Goal: Information Seeking & Learning: Learn about a topic

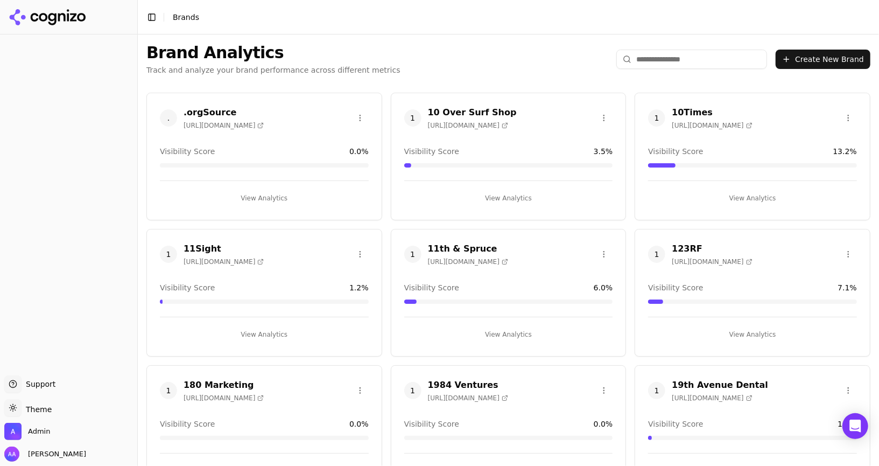
click at [678, 60] on input "search" at bounding box center [691, 59] width 151 height 19
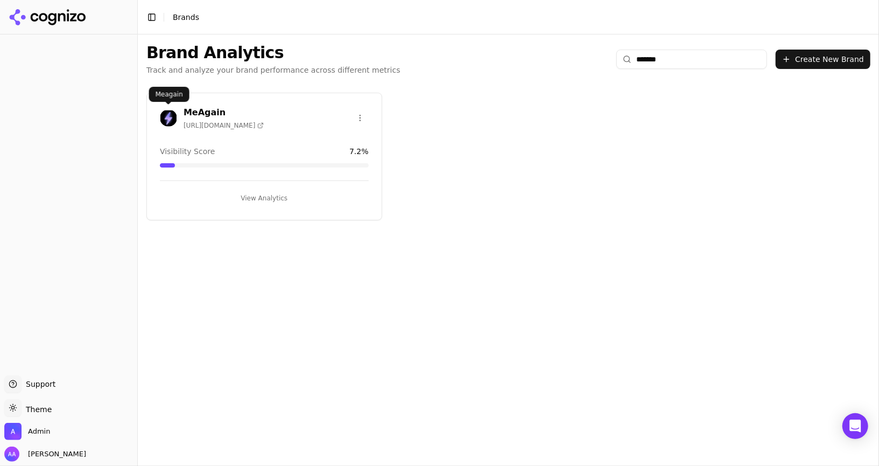
type input "*******"
click at [169, 118] on img at bounding box center [168, 117] width 17 height 17
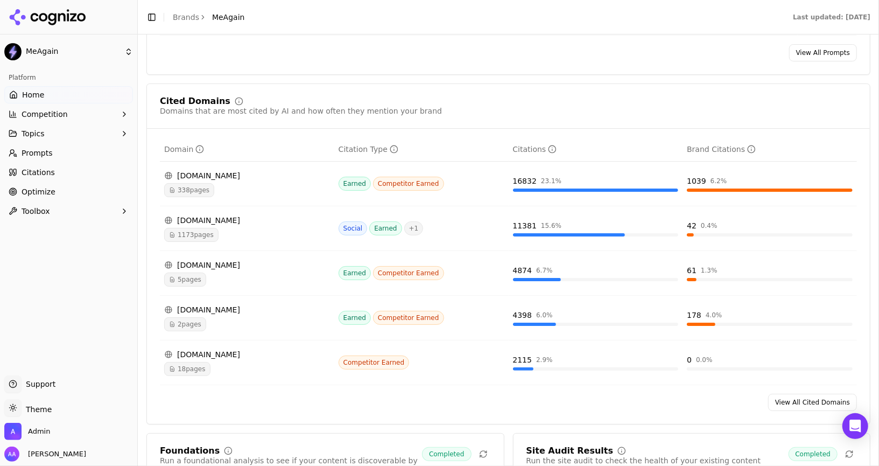
scroll to position [1079, 0]
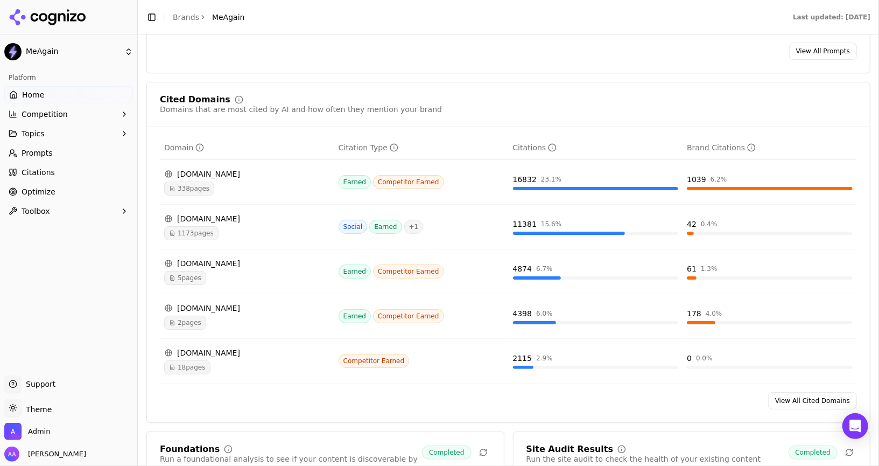
click at [419, 72] on div "Visibility Score Percentage of AI answers that mention your brand Visibility Sc…" at bounding box center [508, 261] width 724 height 2406
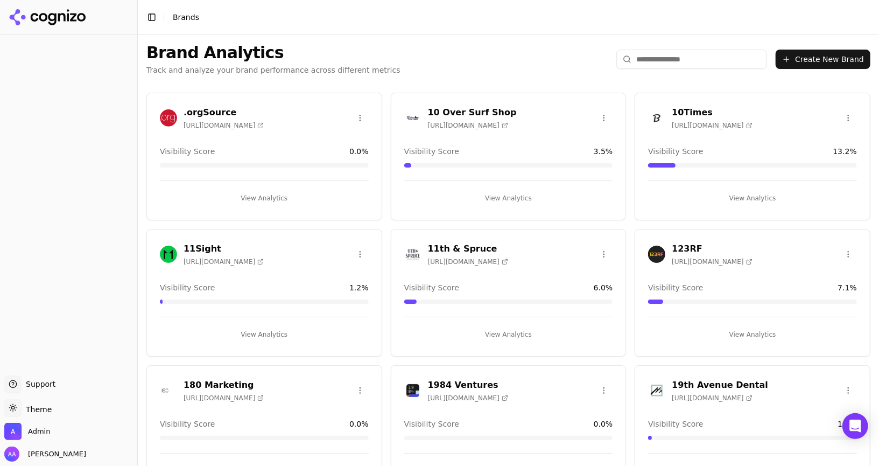
click at [678, 50] on input "search" at bounding box center [691, 59] width 151 height 19
click at [677, 54] on input "search" at bounding box center [691, 59] width 151 height 19
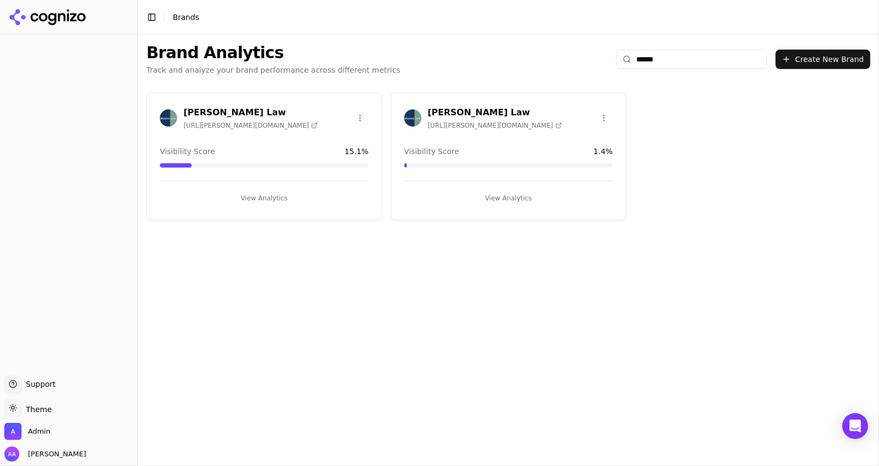
type input "******"
click at [169, 122] on img at bounding box center [168, 117] width 17 height 17
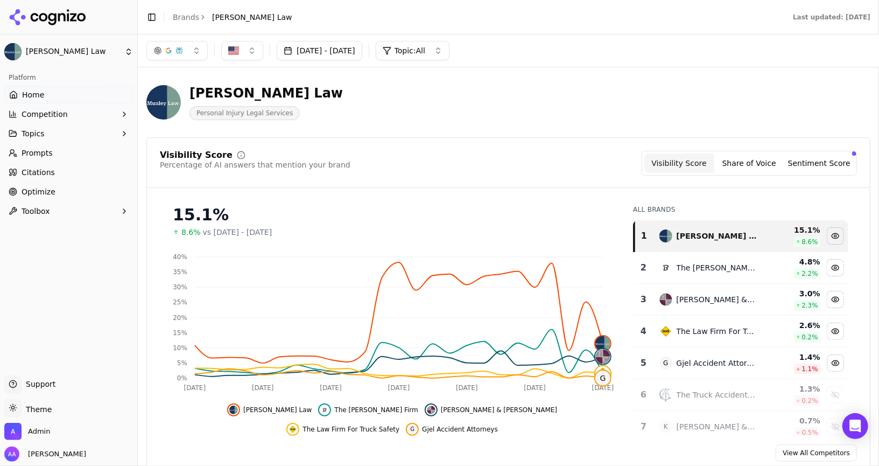
click at [45, 131] on button "Topics" at bounding box center [68, 133] width 129 height 17
click at [54, 120] on button "Competition" at bounding box center [68, 114] width 129 height 17
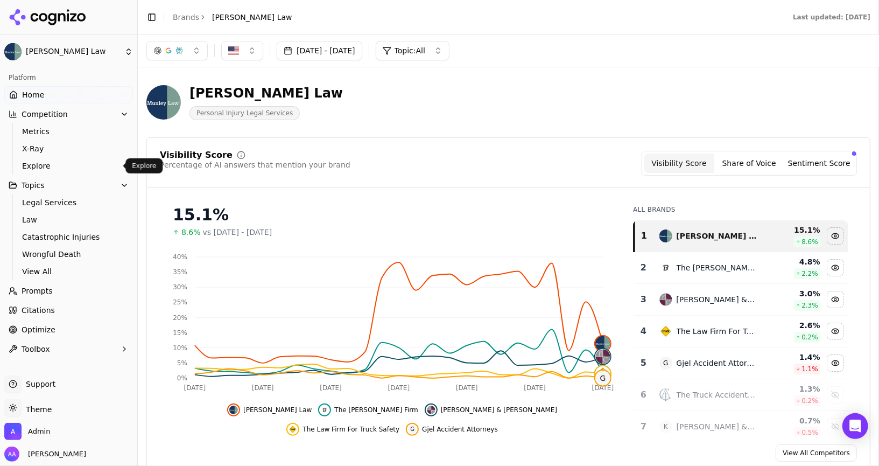
click at [52, 160] on span "Explore" at bounding box center [69, 165] width 94 height 11
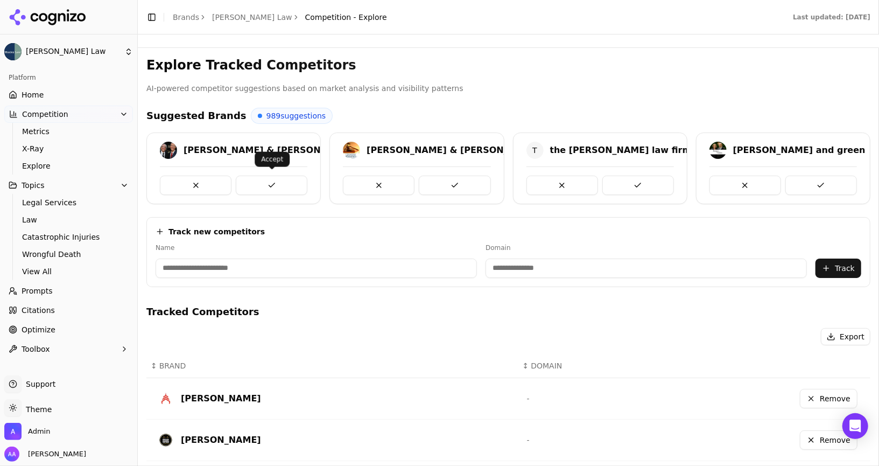
click at [275, 180] on button at bounding box center [272, 185] width 72 height 19
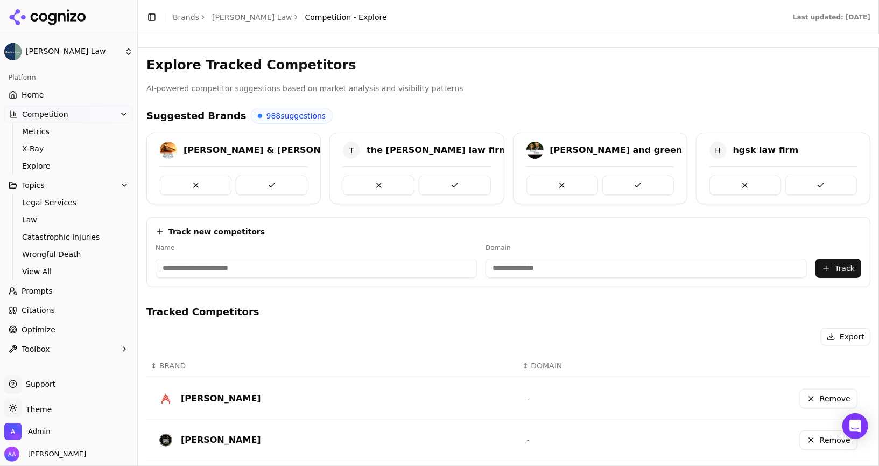
click at [275, 180] on button at bounding box center [272, 185] width 72 height 19
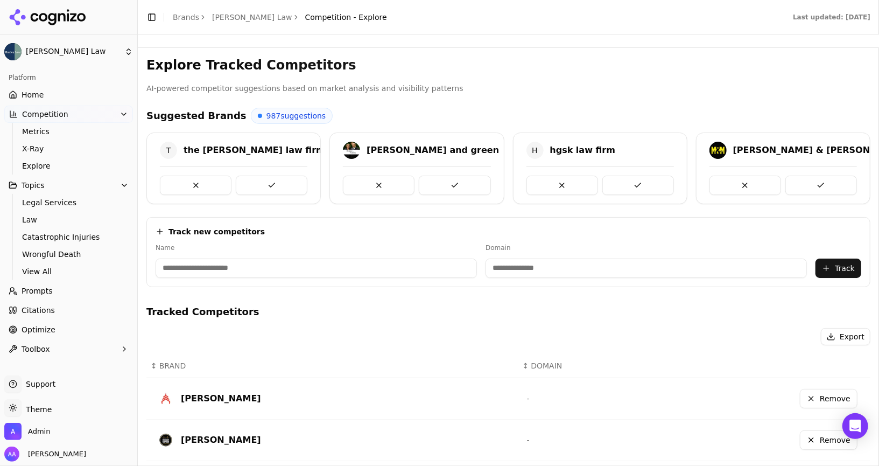
click at [275, 180] on button at bounding box center [272, 185] width 72 height 19
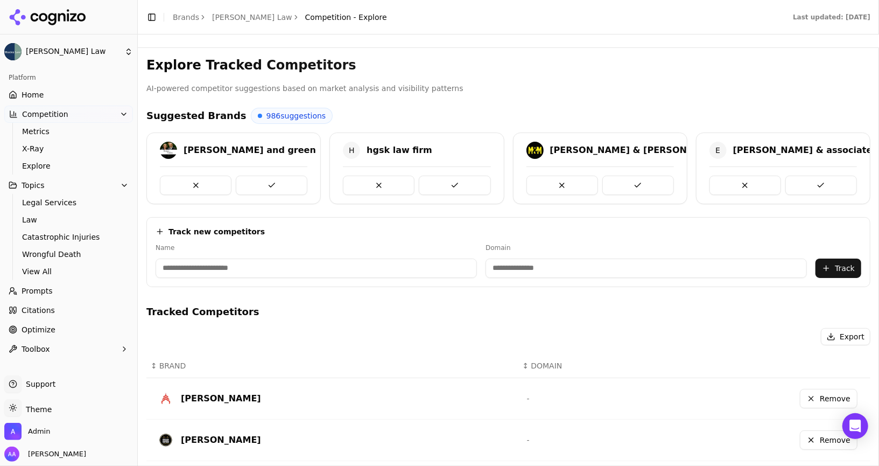
click at [275, 180] on button at bounding box center [272, 185] width 72 height 19
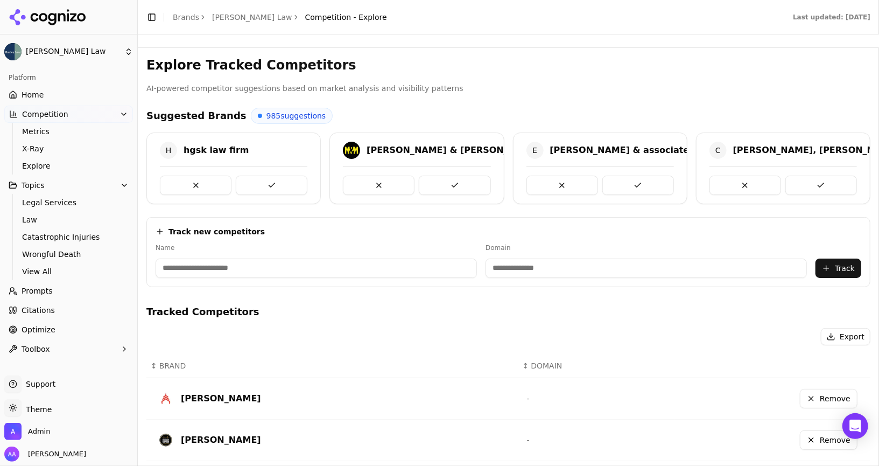
click at [61, 331] on link "Optimize" at bounding box center [68, 329] width 129 height 17
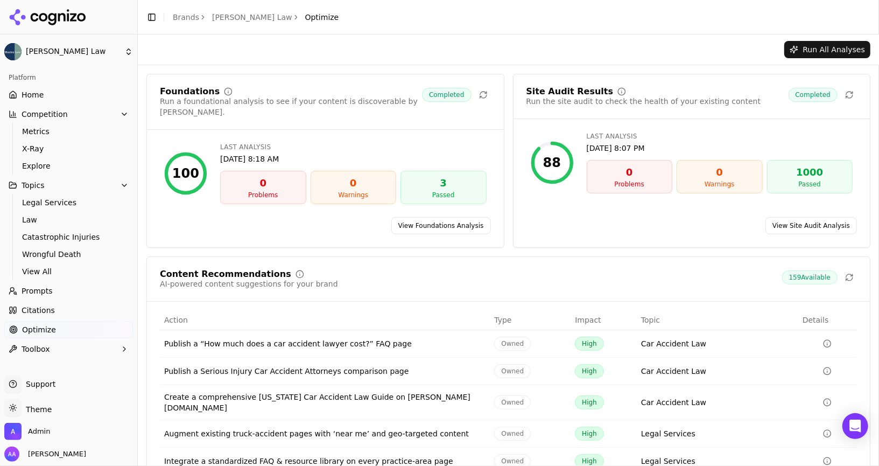
scroll to position [35, 0]
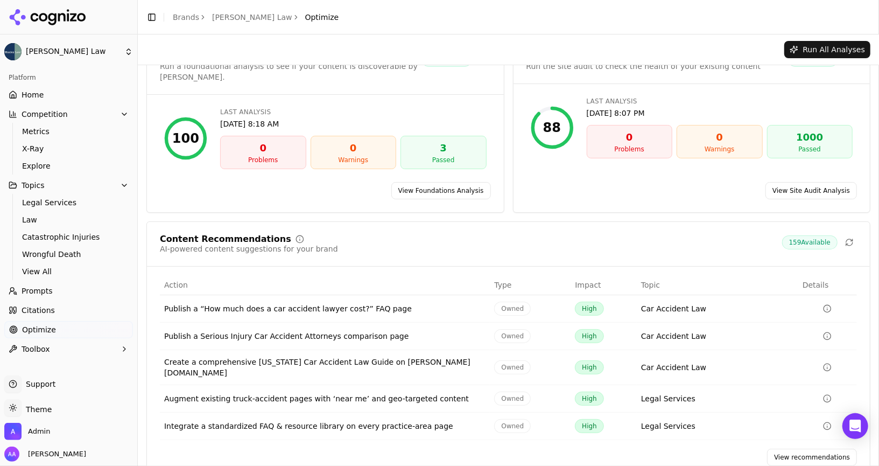
click at [782, 448] on link "View recommendations" at bounding box center [812, 456] width 90 height 17
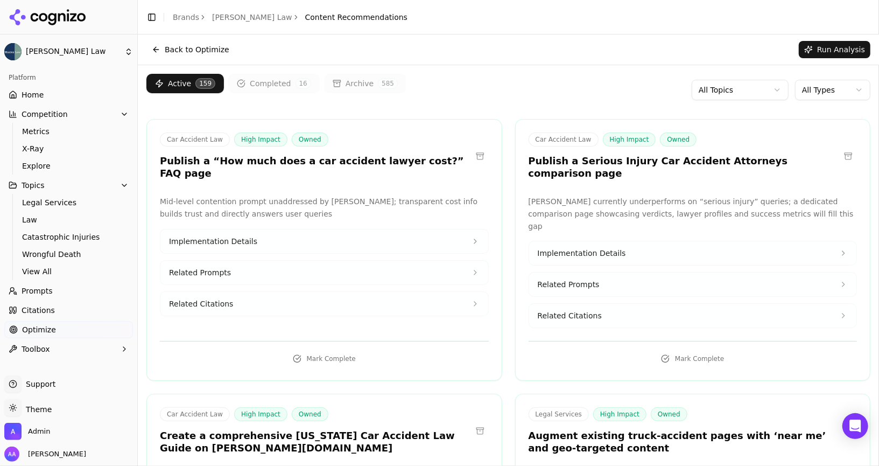
click at [290, 229] on button "Implementation Details" at bounding box center [324, 241] width 328 height 24
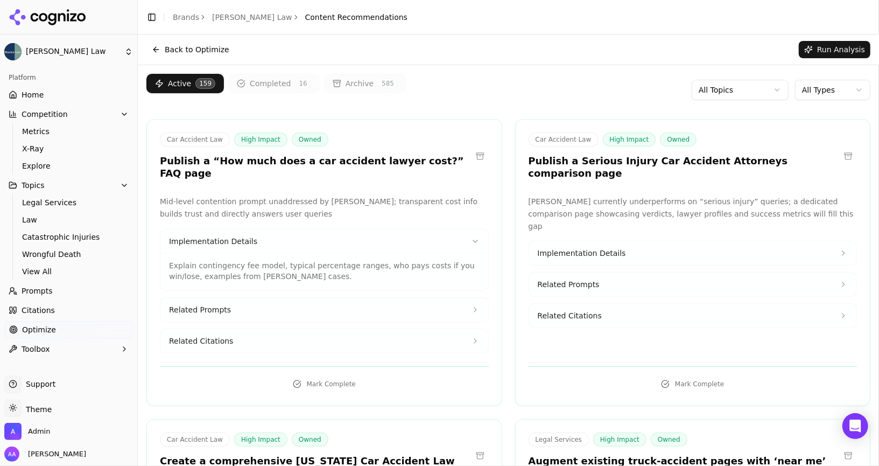
click at [293, 298] on button "Related Prompts" at bounding box center [324, 310] width 328 height 24
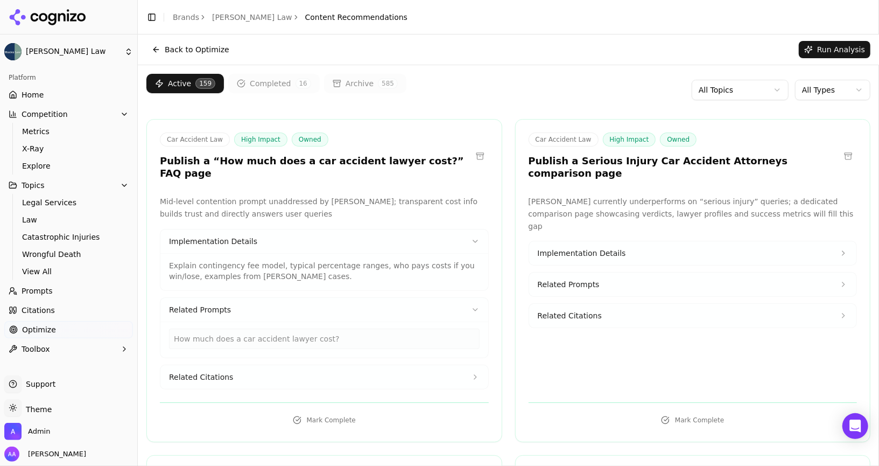
click at [291, 298] on button "Related Prompts" at bounding box center [324, 310] width 328 height 24
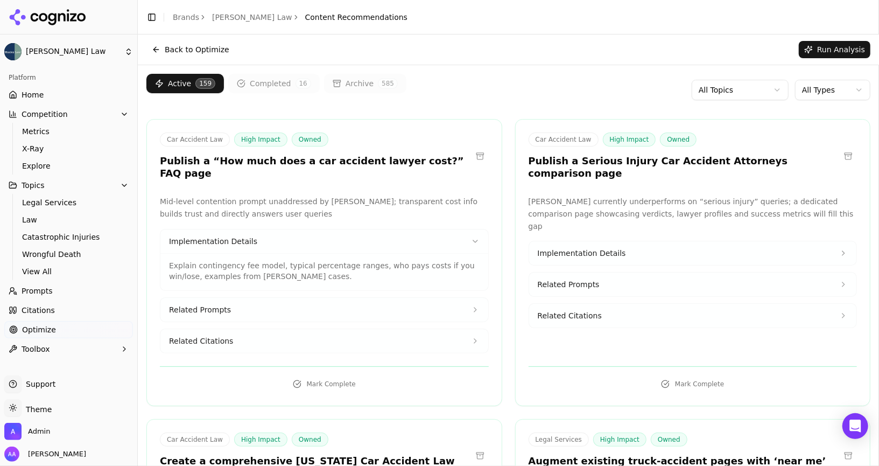
click at [281, 333] on button "Related Citations" at bounding box center [324, 341] width 328 height 24
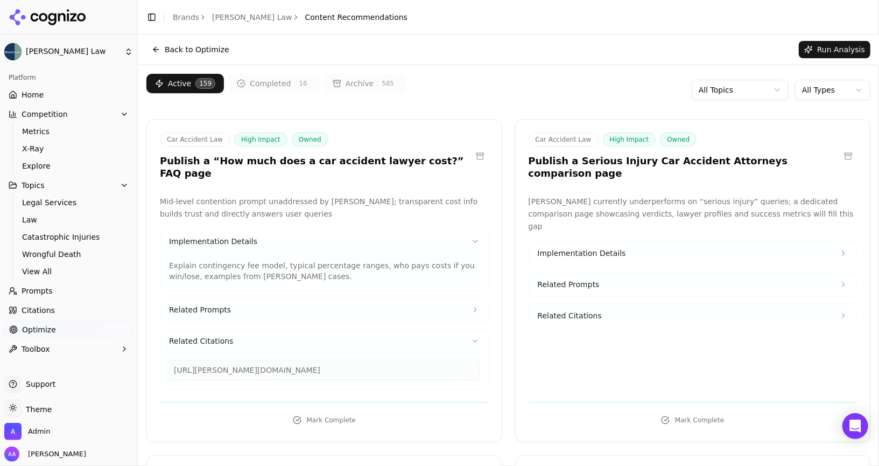
click at [284, 333] on button "Related Citations" at bounding box center [324, 341] width 328 height 24
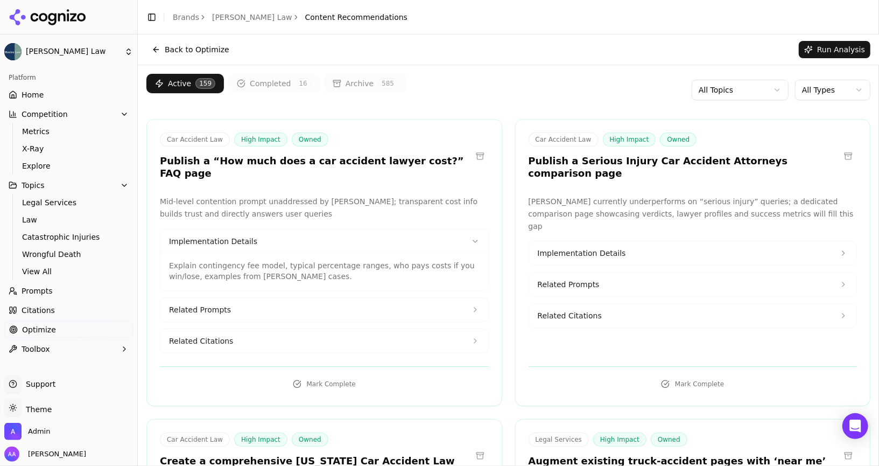
click at [284, 333] on button "Related Citations" at bounding box center [324, 341] width 328 height 24
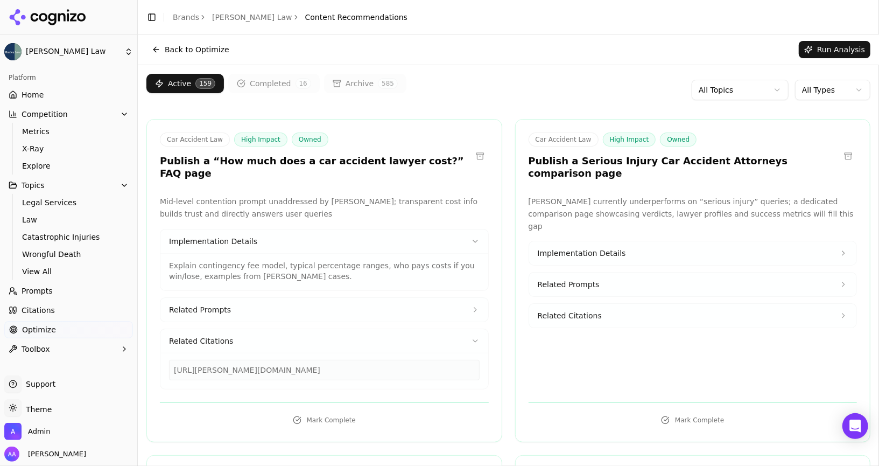
click at [284, 333] on button "Related Citations" at bounding box center [324, 341] width 328 height 24
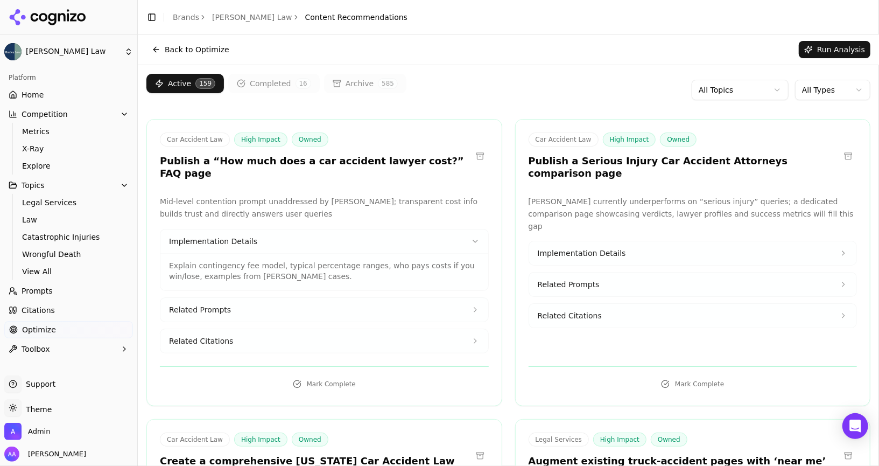
click at [284, 333] on button "Related Citations" at bounding box center [324, 341] width 328 height 24
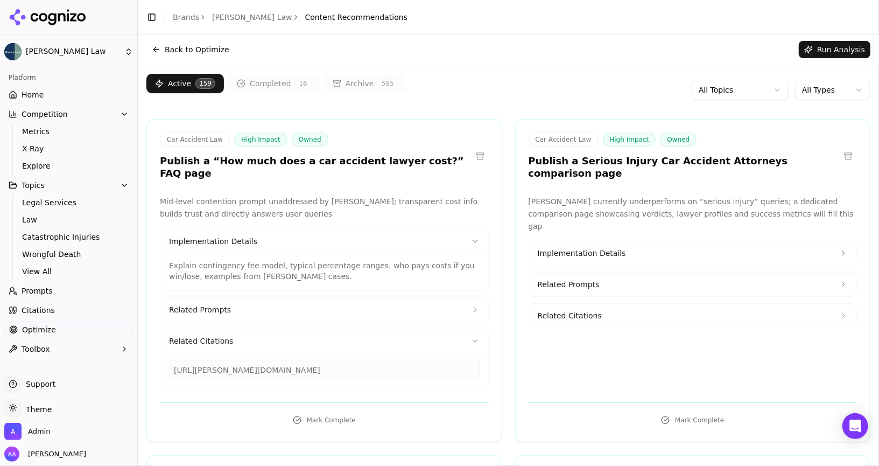
click at [653, 241] on button "Implementation Details" at bounding box center [693, 253] width 328 height 24
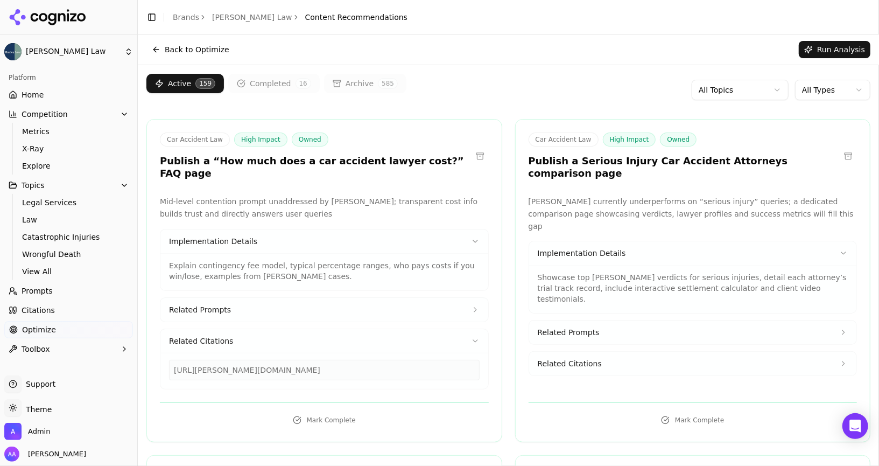
click at [605, 352] on button "Related Citations" at bounding box center [693, 364] width 328 height 24
click at [607, 407] on div "[URL][PERSON_NAME][DOMAIN_NAME][US_STATE]" at bounding box center [693, 417] width 311 height 20
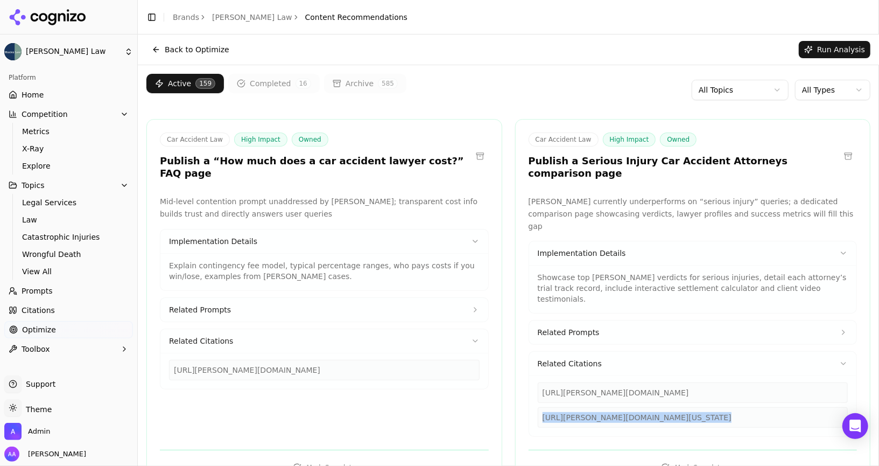
click at [607, 407] on div "[URL][PERSON_NAME][DOMAIN_NAME][US_STATE]" at bounding box center [693, 417] width 311 height 20
copy div "[URL][PERSON_NAME][DOMAIN_NAME][US_STATE]"
click at [763, 92] on html "[PERSON_NAME] Law Platform Home Competition Metrics X-Ray Explore Topics Legal …" at bounding box center [439, 233] width 879 height 466
